Goal: Information Seeking & Learning: Compare options

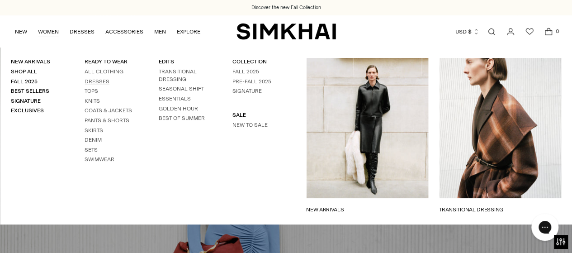
click at [99, 79] on link "Dresses" at bounding box center [97, 81] width 25 height 6
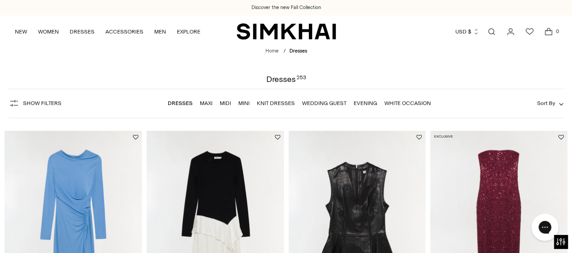
scroll to position [90, 0]
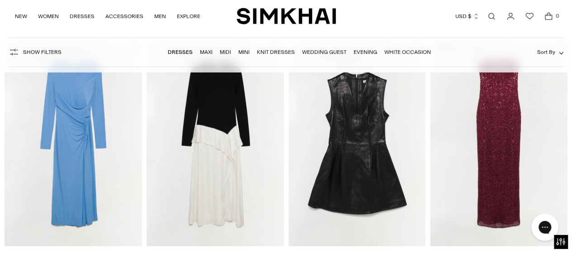
click at [0, 0] on img "Ferrera Draped Jersey Midi Dress" at bounding box center [0, 0] width 0 height 0
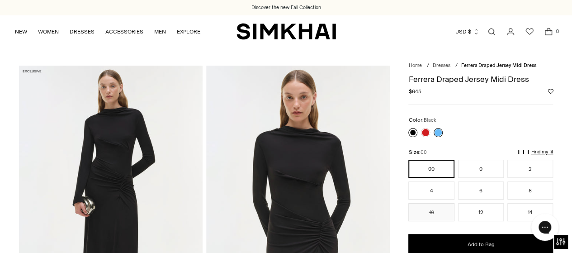
click at [414, 131] on link at bounding box center [412, 132] width 9 height 9
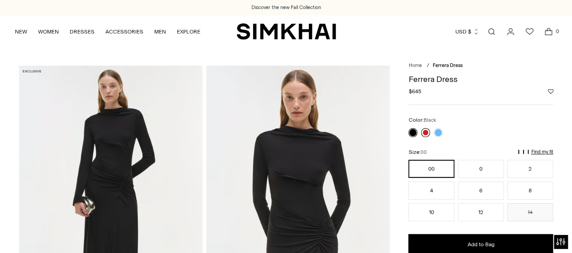
click at [425, 133] on link at bounding box center [425, 132] width 9 height 9
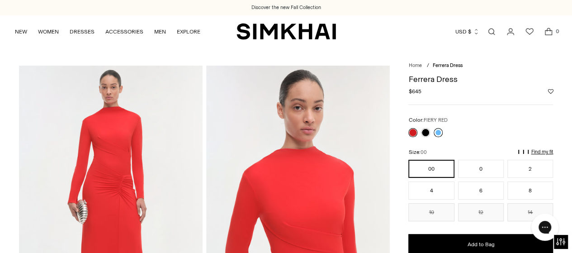
click at [438, 133] on link at bounding box center [437, 132] width 9 height 9
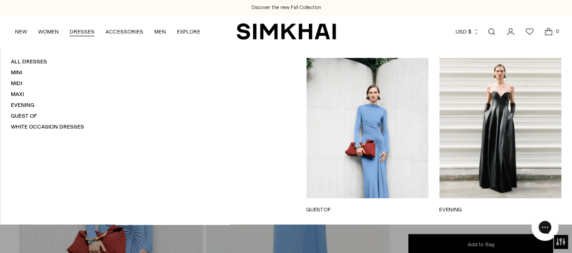
click at [90, 35] on link "DRESSES" at bounding box center [82, 32] width 25 height 20
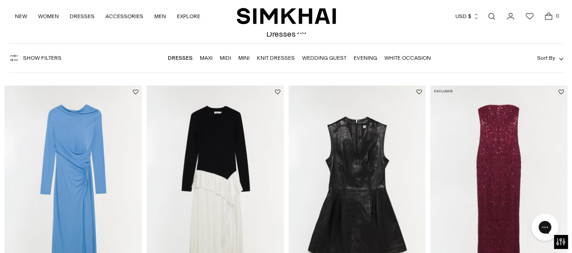
scroll to position [90, 0]
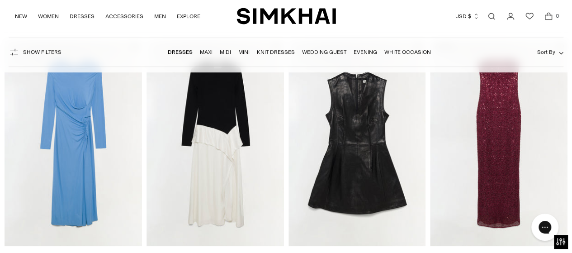
click at [0, 0] on img "Ornella Knit Satin Midi Dress" at bounding box center [0, 0] width 0 height 0
click at [0, 0] on img "Juliette Leather Mini Dress" at bounding box center [0, 0] width 0 height 0
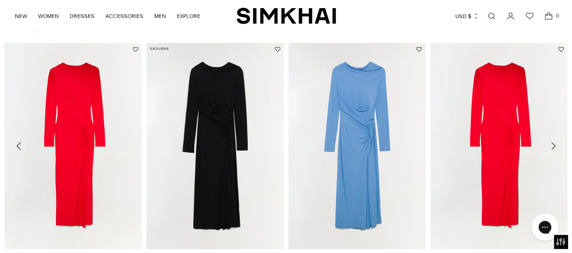
scroll to position [949, 0]
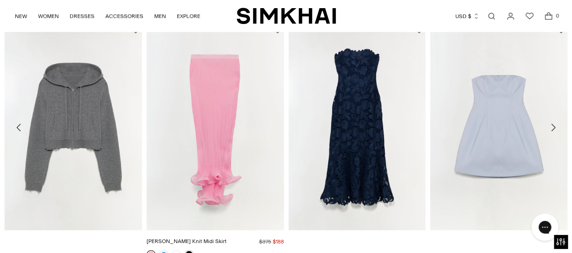
scroll to position [1148, 0]
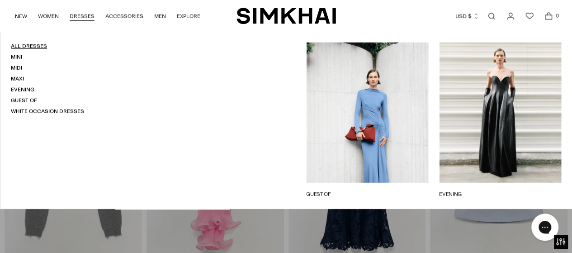
click at [40, 47] on link "All Dresses" at bounding box center [29, 46] width 36 height 6
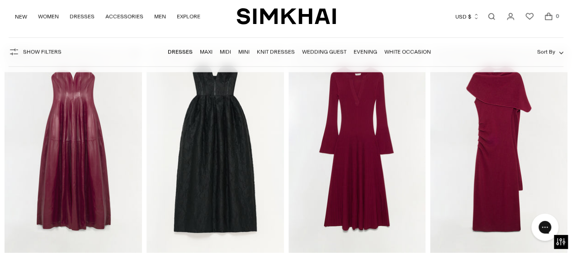
scroll to position [859, 0]
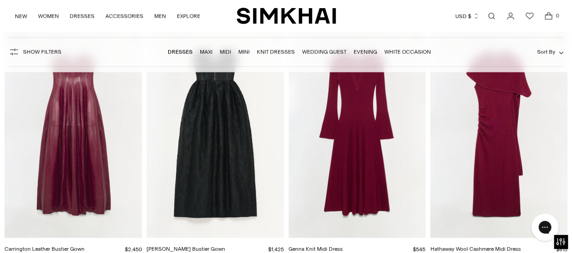
click at [0, 0] on img "Carrington Leather Bustier Gown" at bounding box center [0, 0] width 0 height 0
click at [0, 0] on img "Genna Knit Midi Dress" at bounding box center [0, 0] width 0 height 0
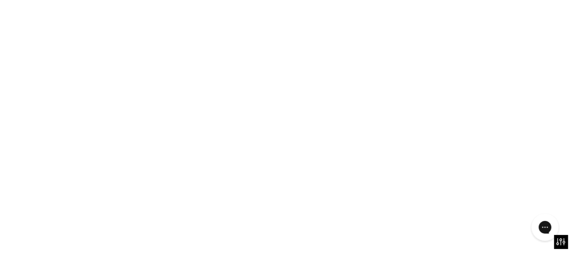
scroll to position [1085, 0]
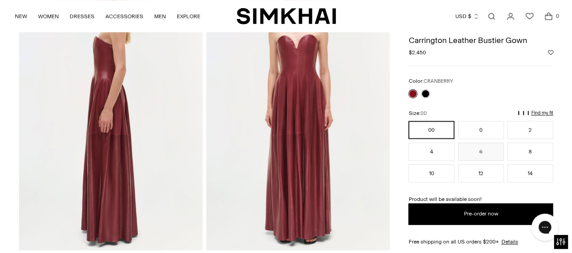
scroll to position [316, 0]
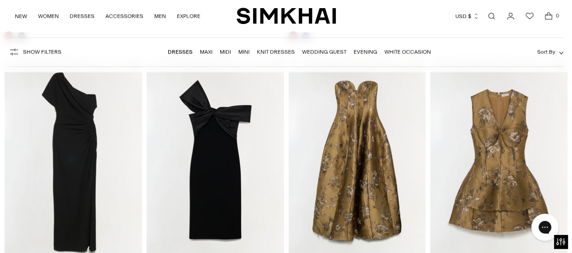
click at [0, 0] on img "Kally Draped Midi Dress" at bounding box center [0, 0] width 0 height 0
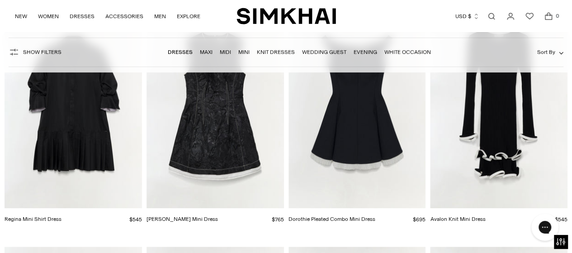
scroll to position [1898, 0]
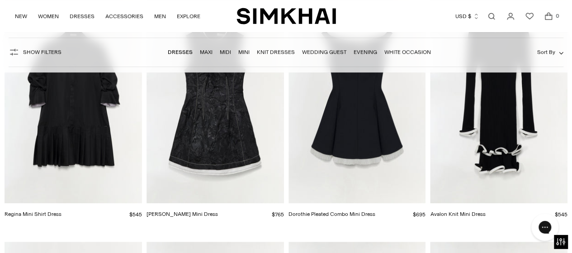
click at [0, 0] on img "Dorothie Pleated Combo Mini Dress" at bounding box center [0, 0] width 0 height 0
click at [242, 216] on div "Audrina Jacquard Mini Dress $765 Unit price / per" at bounding box center [214, 214] width 137 height 9
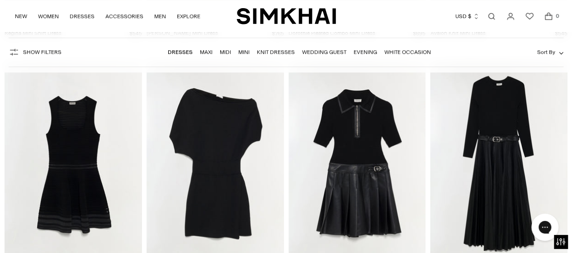
scroll to position [2124, 0]
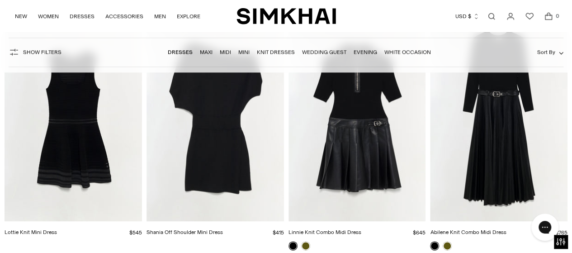
click at [0, 0] on img "Shania Off Shoulder Mini Dress" at bounding box center [0, 0] width 0 height 0
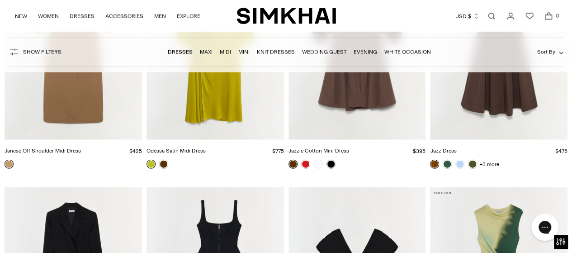
scroll to position [2847, 0]
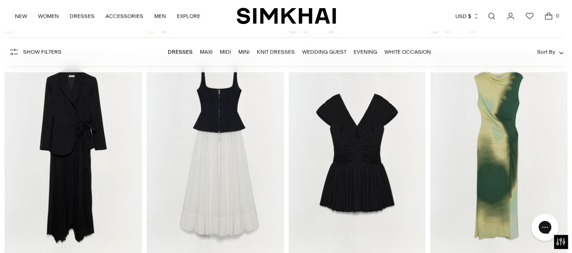
drag, startPoint x: 241, startPoint y: 125, endPoint x: 212, endPoint y: 137, distance: 31.8
click at [0, 0] on img "Jolynn Combo Midi Dress" at bounding box center [0, 0] width 0 height 0
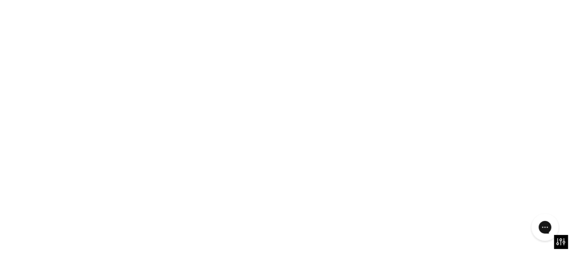
click at [0, 0] on img "Jolynn Combo Midi Dress" at bounding box center [0, 0] width 0 height 0
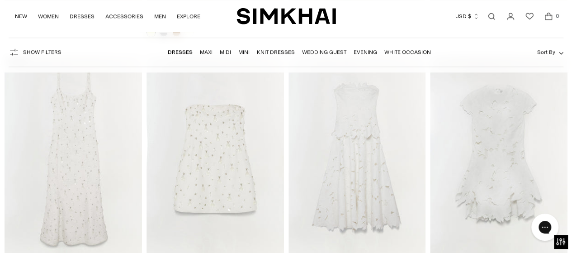
scroll to position [3882, 0]
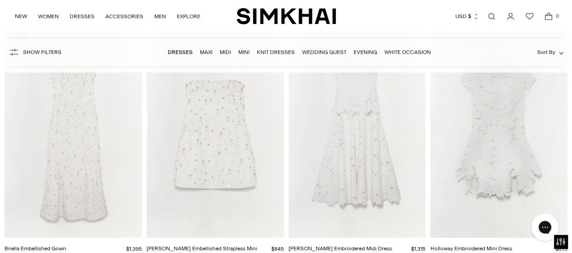
click at [0, 0] on img "Briella Embellished Gown" at bounding box center [0, 0] width 0 height 0
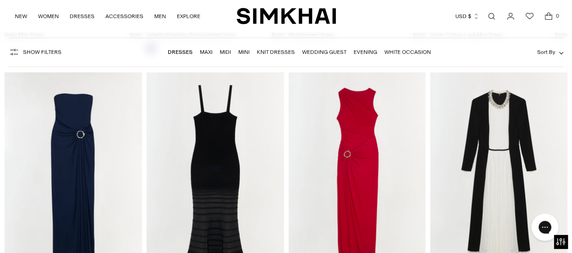
scroll to position [5102, 0]
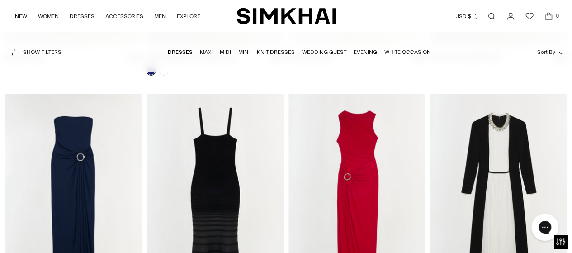
click at [0, 0] on img "Emma Jersey Strapless Gown" at bounding box center [0, 0] width 0 height 0
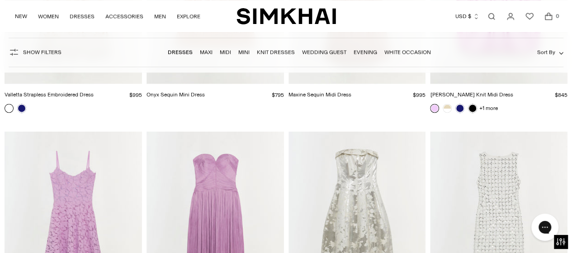
scroll to position [5871, 0]
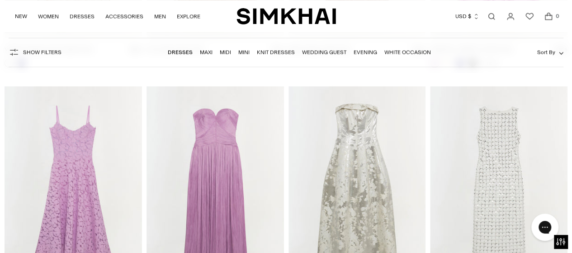
click at [0, 0] on img "Aubriella Plisse Strapless Gown" at bounding box center [0, 0] width 0 height 0
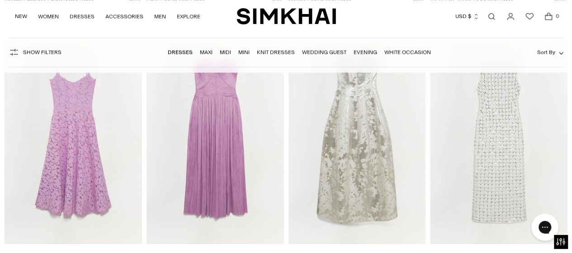
scroll to position [5961, 0]
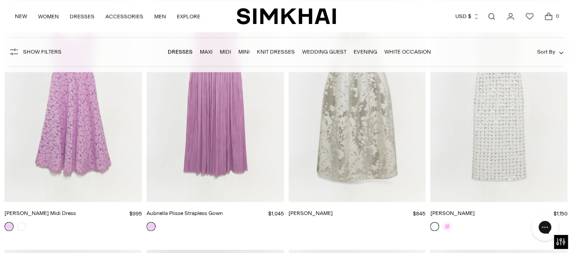
click at [0, 0] on img "Octavia Gown" at bounding box center [0, 0] width 0 height 0
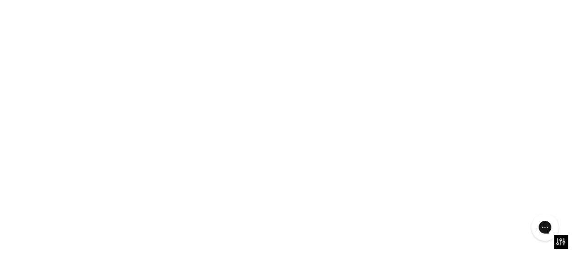
click at [0, 0] on img "Octavia Gown" at bounding box center [0, 0] width 0 height 0
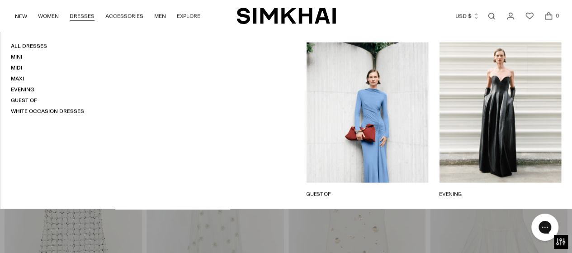
scroll to position [6097, 0]
click at [152, 51] on div "All Dresses Mini Midi Maxi Evening Guest Of White Occasion Dresses" at bounding box center [286, 120] width 572 height 177
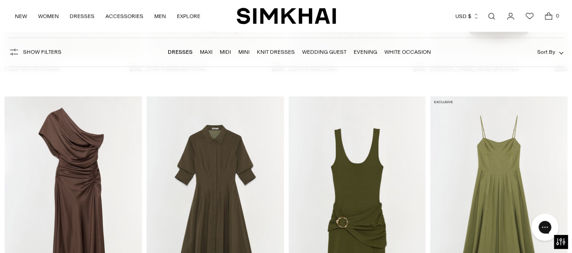
scroll to position [6639, 0]
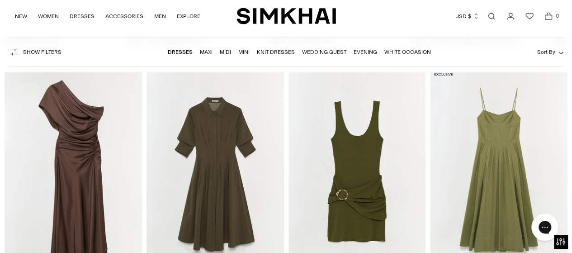
click at [0, 0] on img "Alivia Knit Mini Dress" at bounding box center [0, 0] width 0 height 0
click at [0, 0] on img "Kittiya Cotton Midi Dress" at bounding box center [0, 0] width 0 height 0
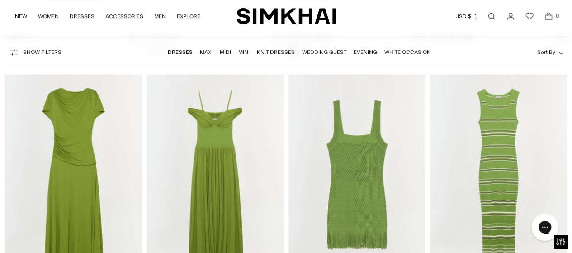
scroll to position [7136, 0]
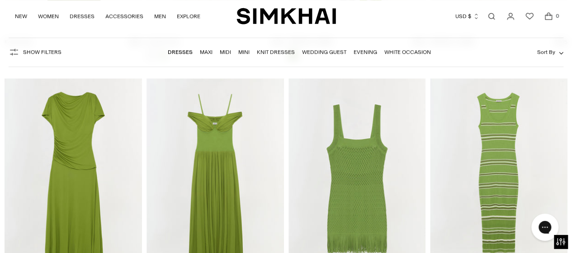
click at [0, 0] on img "Amarantha Jersey Midi Dress" at bounding box center [0, 0] width 0 height 0
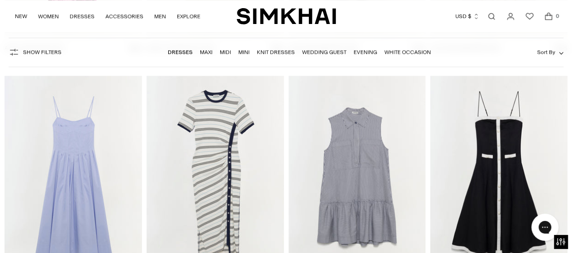
scroll to position [9125, 0]
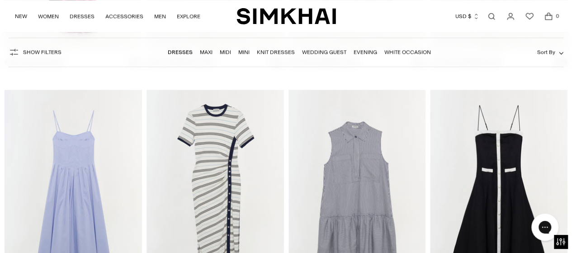
click at [0, 0] on img "Cordelia Linen Midi Dress" at bounding box center [0, 0] width 0 height 0
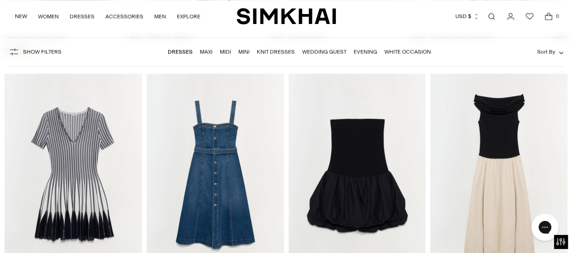
scroll to position [9396, 0]
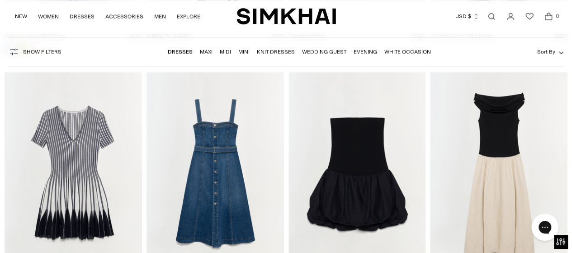
click at [0, 0] on img "Alba Dress" at bounding box center [0, 0] width 0 height 0
click at [0, 0] on img "Adaline Knit Linen Midi Dress" at bounding box center [0, 0] width 0 height 0
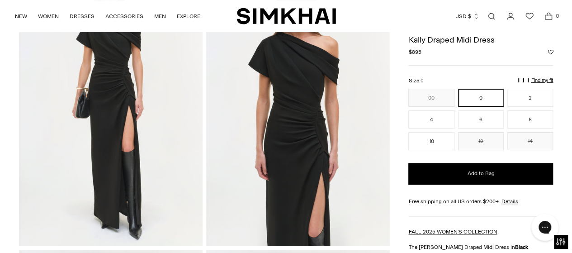
scroll to position [45, 0]
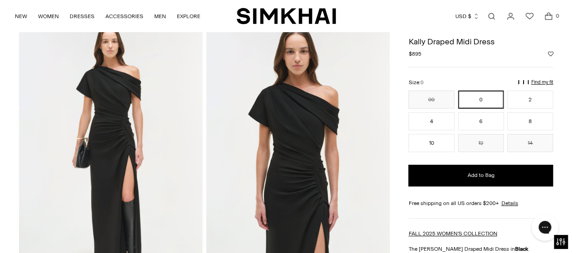
drag, startPoint x: 139, startPoint y: 99, endPoint x: 112, endPoint y: 118, distance: 33.6
click at [31, 101] on img at bounding box center [111, 157] width 184 height 275
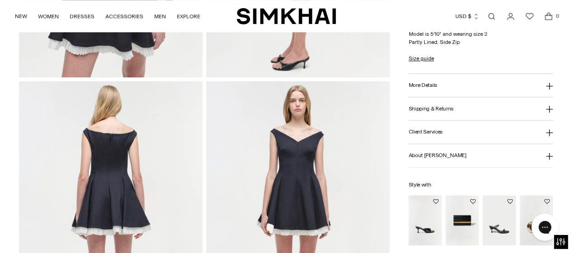
scroll to position [588, 0]
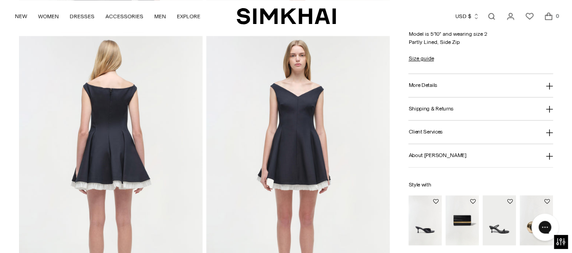
drag, startPoint x: 136, startPoint y: 181, endPoint x: 106, endPoint y: 248, distance: 73.2
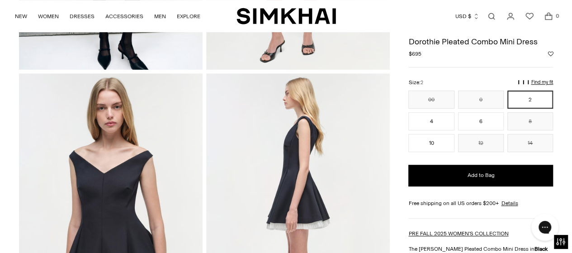
scroll to position [271, 0]
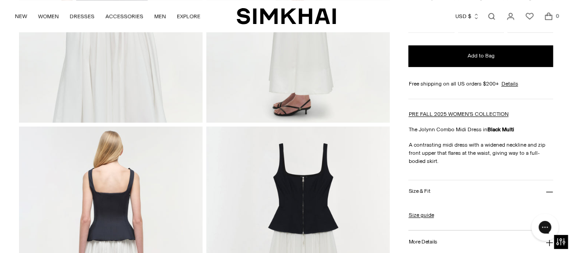
scroll to position [768, 0]
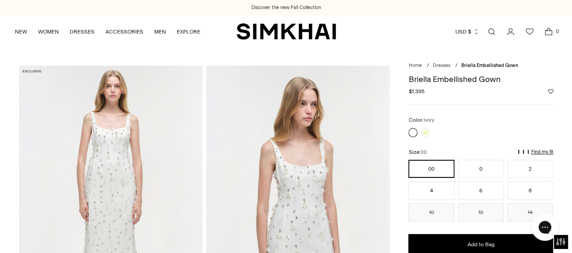
drag, startPoint x: 245, startPoint y: 171, endPoint x: 217, endPoint y: 248, distance: 81.6
drag, startPoint x: 217, startPoint y: 248, endPoint x: 176, endPoint y: 119, distance: 135.2
click at [176, 119] on img at bounding box center [111, 203] width 184 height 275
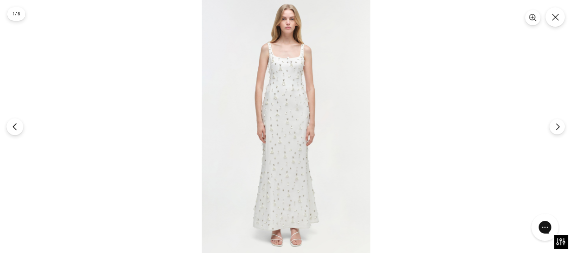
click at [14, 130] on icon "Previous" at bounding box center [15, 126] width 8 height 8
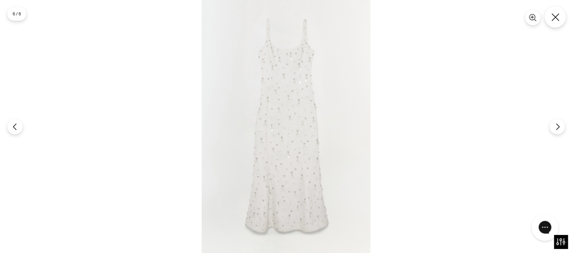
click at [559, 15] on button "Close" at bounding box center [554, 16] width 21 height 21
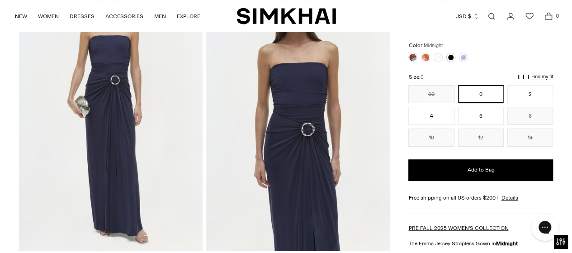
drag, startPoint x: 137, startPoint y: 113, endPoint x: 120, endPoint y: 133, distance: 26.9
click at [120, 133] on img at bounding box center [111, 112] width 184 height 275
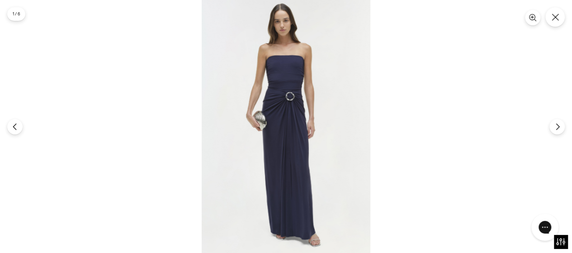
drag, startPoint x: 352, startPoint y: 42, endPoint x: 271, endPoint y: 28, distance: 82.0
click at [551, 2] on div at bounding box center [286, 126] width 572 height 253
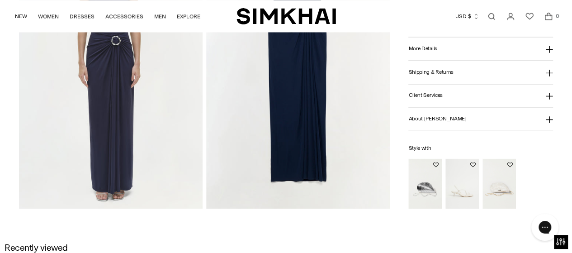
scroll to position [723, 0]
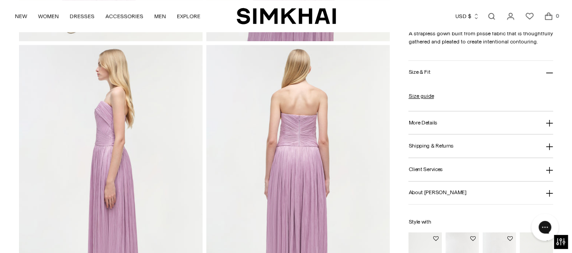
scroll to position [362, 0]
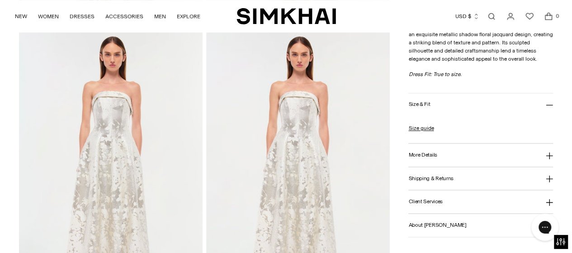
scroll to position [631, 0]
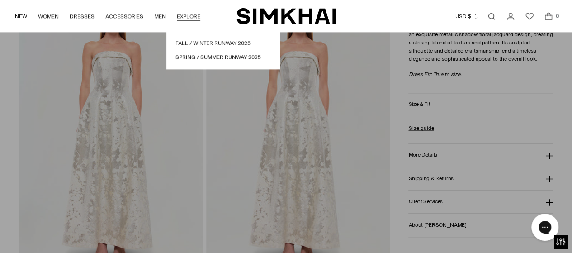
drag, startPoint x: 234, startPoint y: 9, endPoint x: 208, endPoint y: 10, distance: 25.3
click at [234, 9] on div "NEW WOMEN New Arrivals Shop All Fall 2025 Best Sellers Signature Exclusives REA…" at bounding box center [125, 16] width 222 height 32
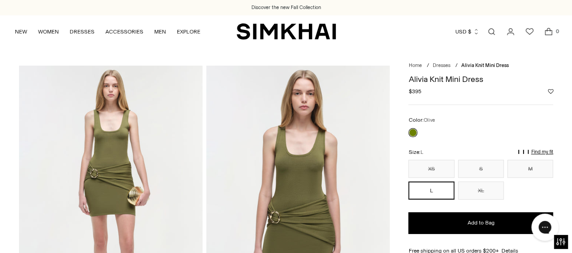
drag, startPoint x: 127, startPoint y: 142, endPoint x: 298, endPoint y: 131, distance: 171.2
click at [298, 131] on img at bounding box center [298, 203] width 184 height 275
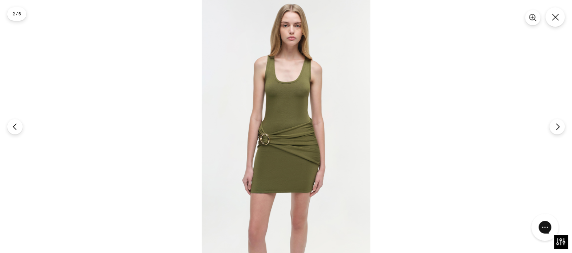
drag, startPoint x: 298, startPoint y: 131, endPoint x: 264, endPoint y: 56, distance: 82.3
click at [556, 19] on icon "Close" at bounding box center [555, 17] width 8 height 8
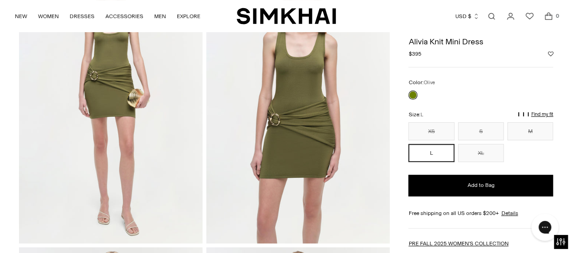
scroll to position [90, 0]
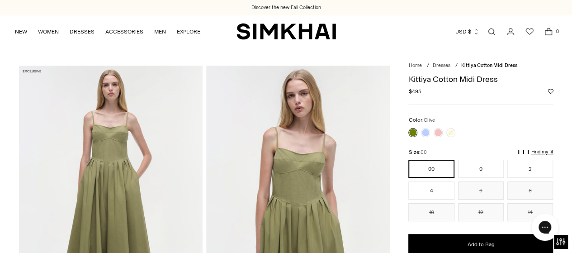
scroll to position [181, 0]
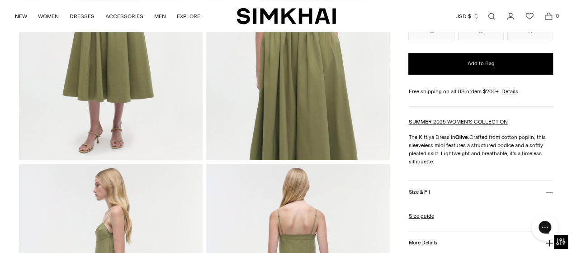
drag, startPoint x: 296, startPoint y: 116, endPoint x: 256, endPoint y: 87, distance: 49.2
click at [256, 87] on img at bounding box center [298, 22] width 184 height 275
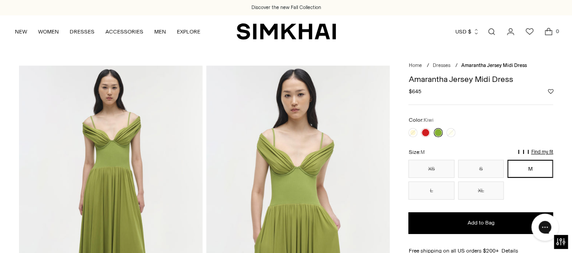
drag, startPoint x: 319, startPoint y: 73, endPoint x: 205, endPoint y: 117, distance: 122.5
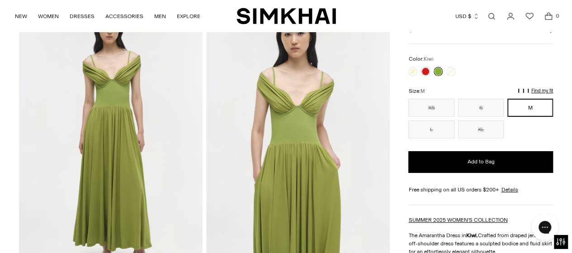
scroll to position [45, 0]
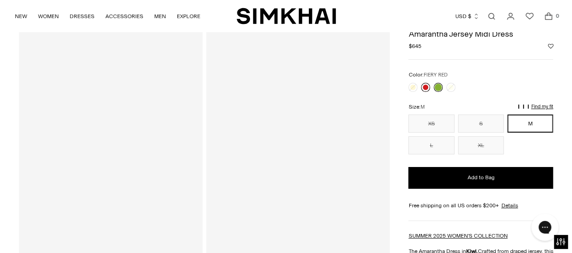
click at [422, 84] on link at bounding box center [425, 87] width 9 height 9
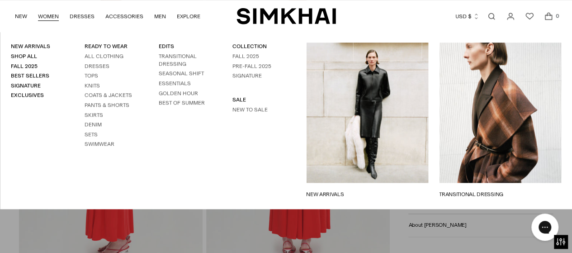
scroll to position [362, 0]
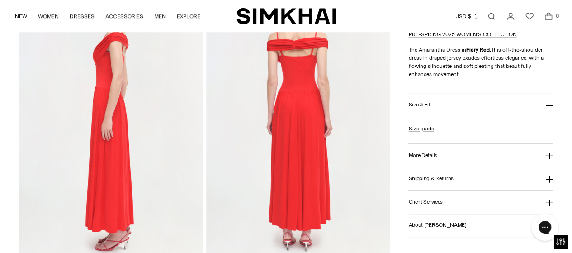
click at [367, 238] on img at bounding box center [298, 120] width 184 height 275
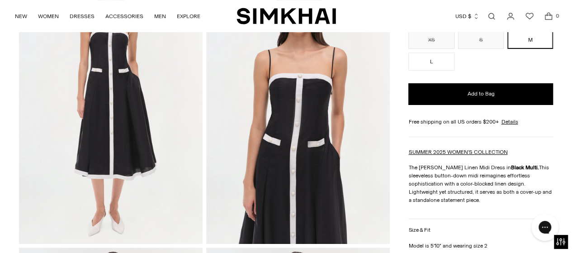
scroll to position [45, 0]
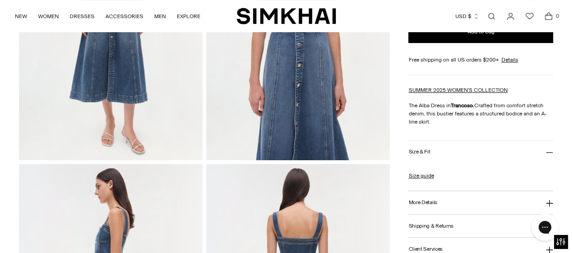
scroll to position [362, 0]
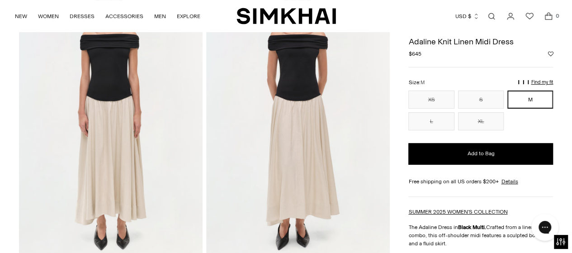
scroll to position [45, 0]
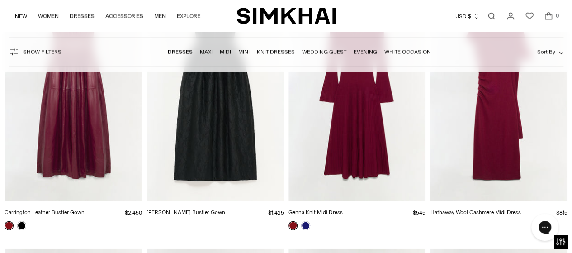
scroll to position [904, 0]
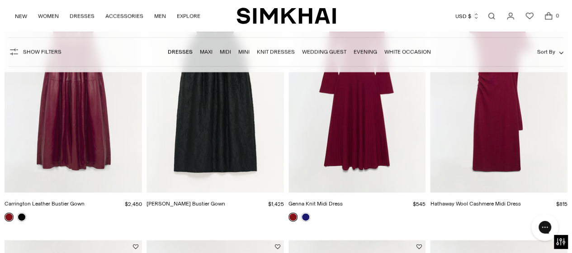
click at [0, 0] on img "Adeena Jacquard Bustier Gown" at bounding box center [0, 0] width 0 height 0
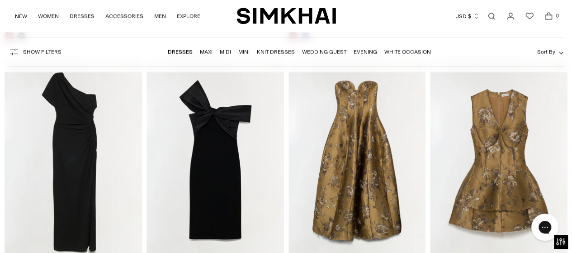
click at [0, 0] on img "Mia Off Shoulder Midi Dress" at bounding box center [0, 0] width 0 height 0
click at [0, 0] on img "Brynelle Jacquard Mini Dress" at bounding box center [0, 0] width 0 height 0
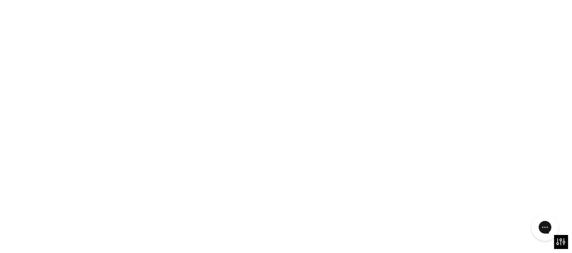
click at [0, 0] on img "Brynelle Jacquard Mini Dress" at bounding box center [0, 0] width 0 height 0
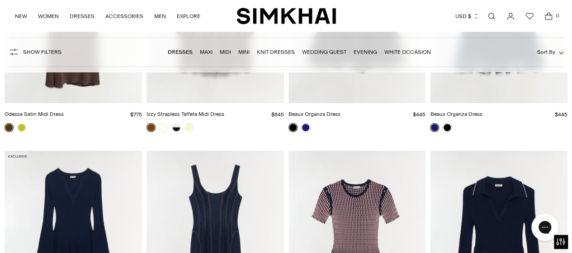
scroll to position [1582, 0]
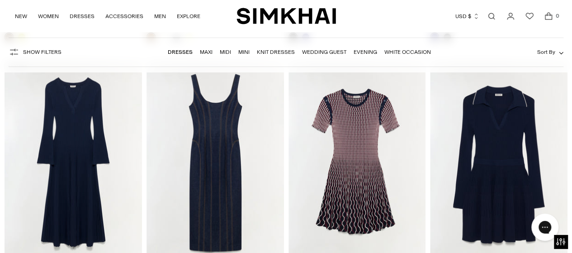
click at [520, 55] on div "Show Filters Show Filters Dresses Maxi Midi Mini Knit Dresses Wedding Guest Eve…" at bounding box center [286, 52] width 555 height 29
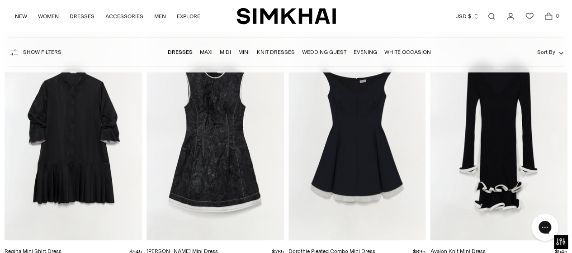
scroll to position [1853, 0]
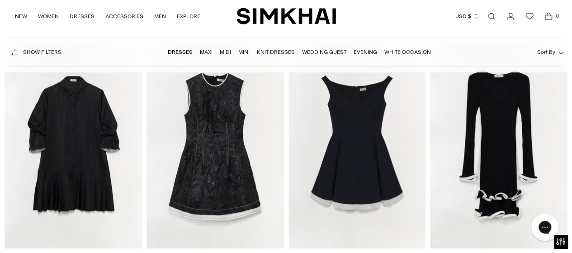
click at [0, 0] on img "Dorothie Pleated Combo Mini Dress" at bounding box center [0, 0] width 0 height 0
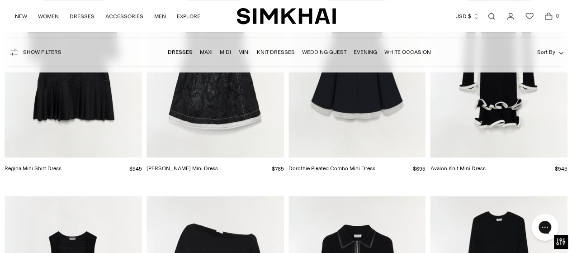
scroll to position [2079, 0]
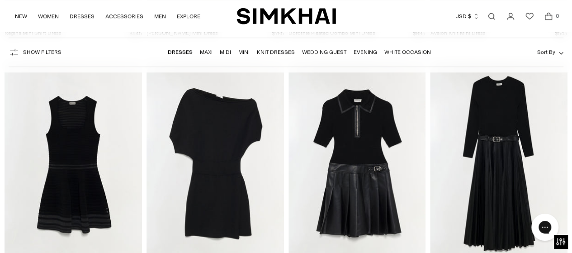
click at [0, 0] on img "Shania Off Shoulder Mini Dress" at bounding box center [0, 0] width 0 height 0
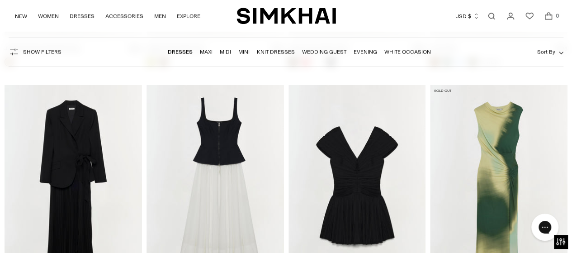
scroll to position [2802, 0]
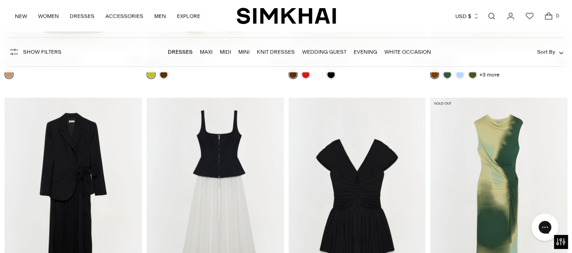
click at [0, 0] on img "Avarie Plisse Mini Dress" at bounding box center [0, 0] width 0 height 0
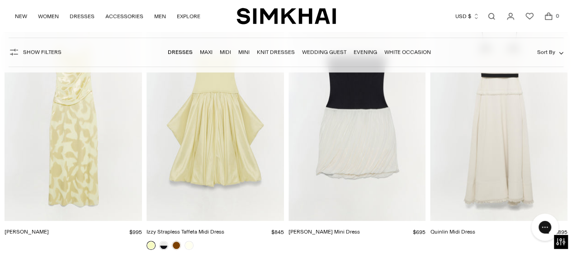
scroll to position [3661, 0]
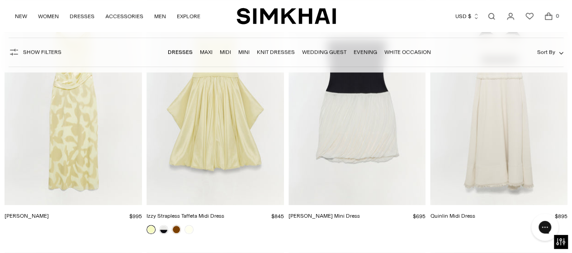
click at [516, 227] on div at bounding box center [498, 229] width 137 height 8
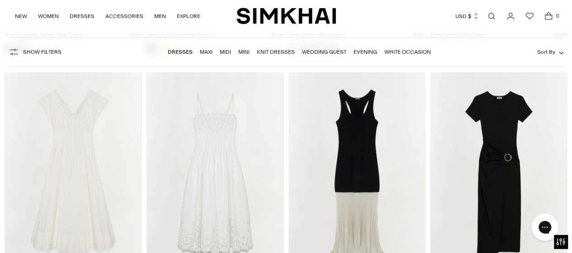
scroll to position [4610, 0]
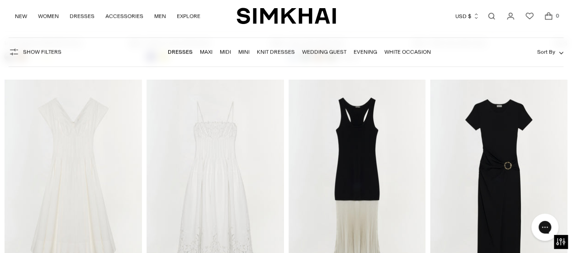
click at [0, 0] on img "Soren Knit Midi Dress" at bounding box center [0, 0] width 0 height 0
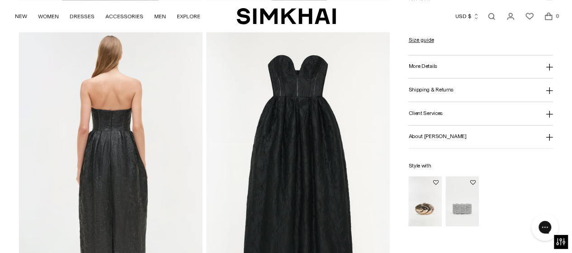
scroll to position [633, 0]
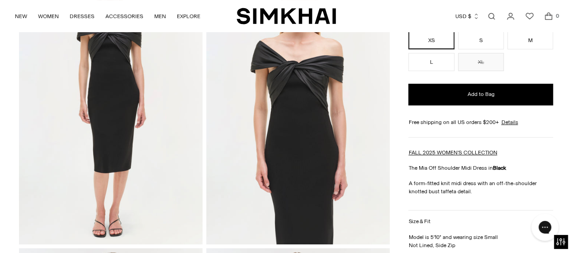
scroll to position [45, 0]
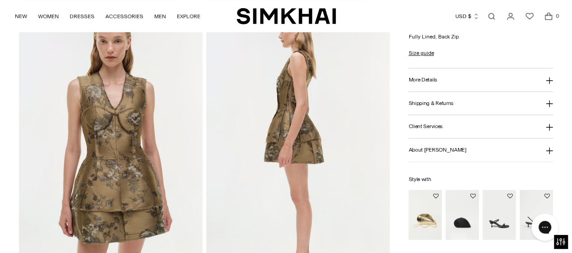
scroll to position [362, 0]
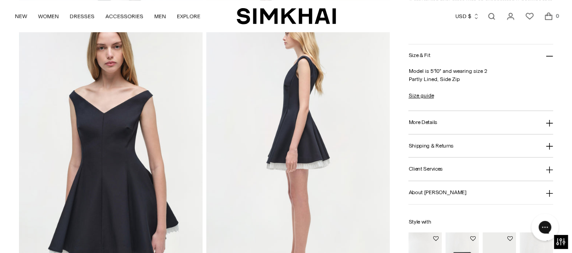
scroll to position [316, 0]
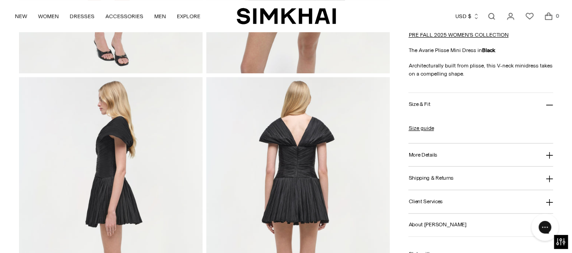
scroll to position [90, 0]
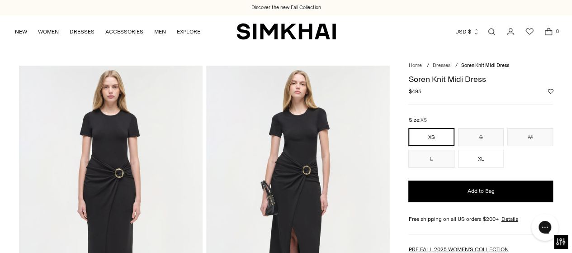
drag, startPoint x: 0, startPoint y: 0, endPoint x: 329, endPoint y: 129, distance: 353.4
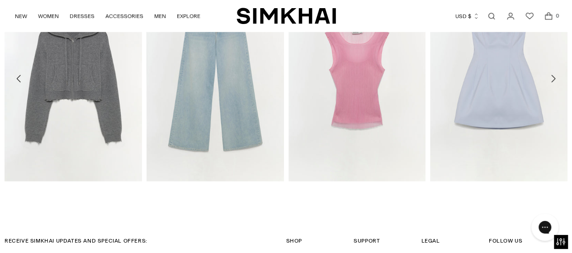
scroll to position [1193, 0]
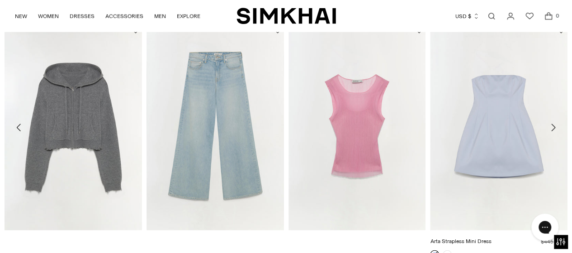
click at [0, 0] on img "Arta Strapless Mini Dress" at bounding box center [0, 0] width 0 height 0
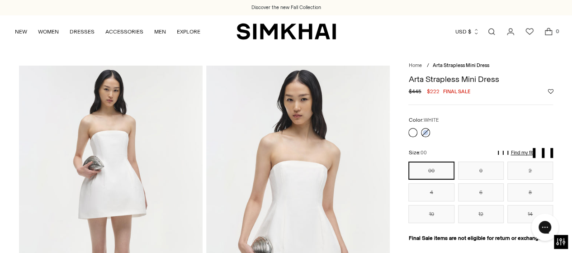
click at [409, 131] on link at bounding box center [412, 132] width 9 height 9
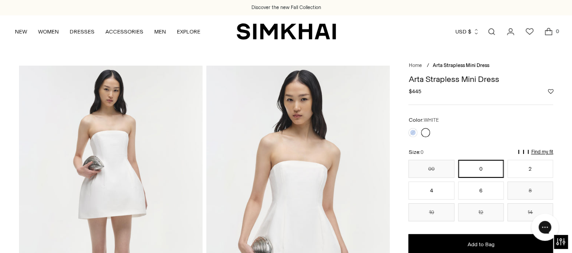
scroll to position [90, 0]
